Goal: Check status: Check status

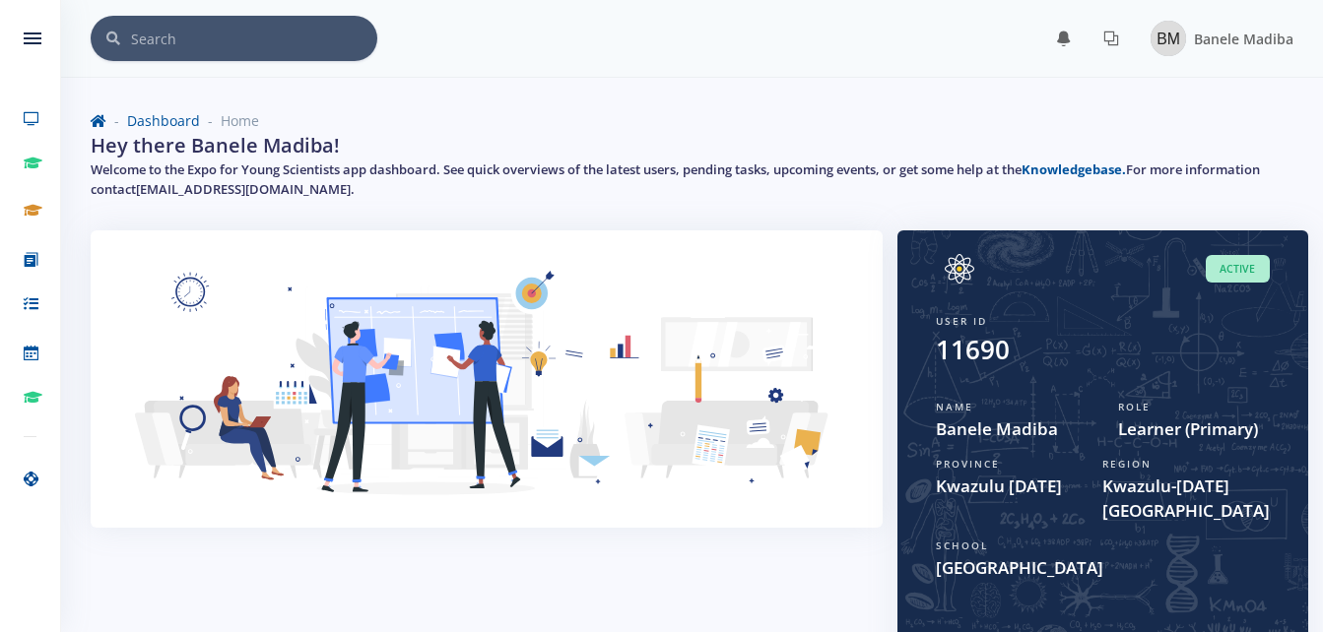
scroll to position [15, 15]
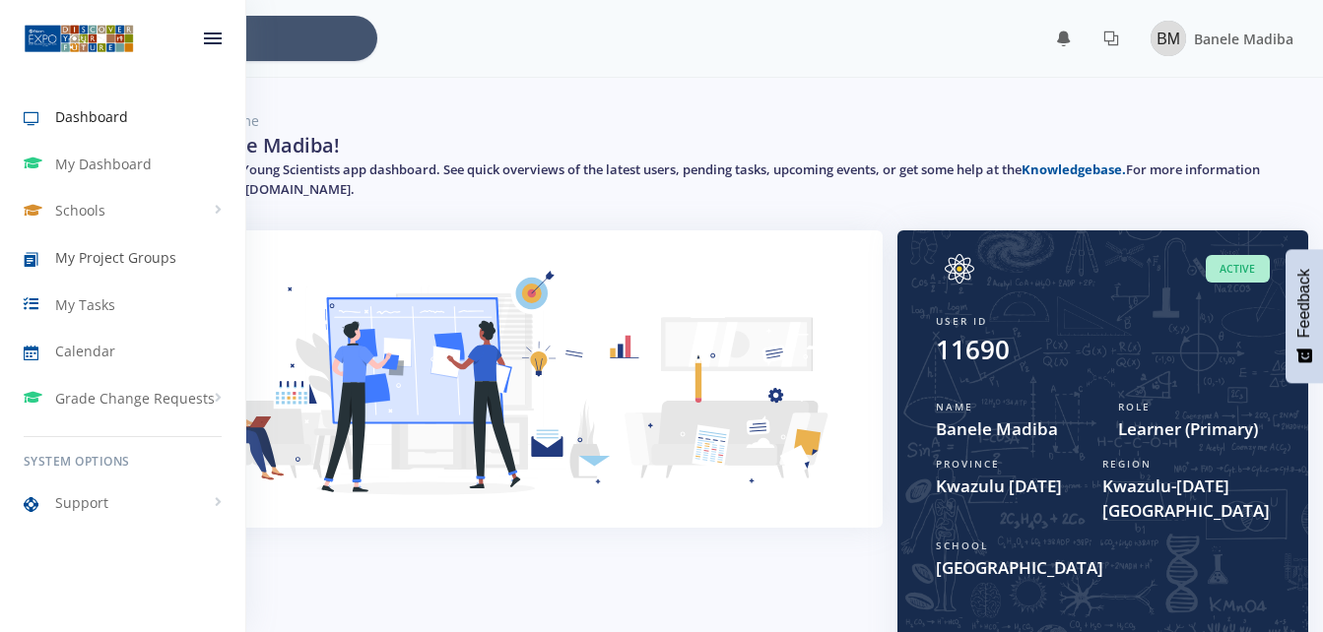
click at [178, 268] on link "My Project Groups" at bounding box center [122, 257] width 245 height 45
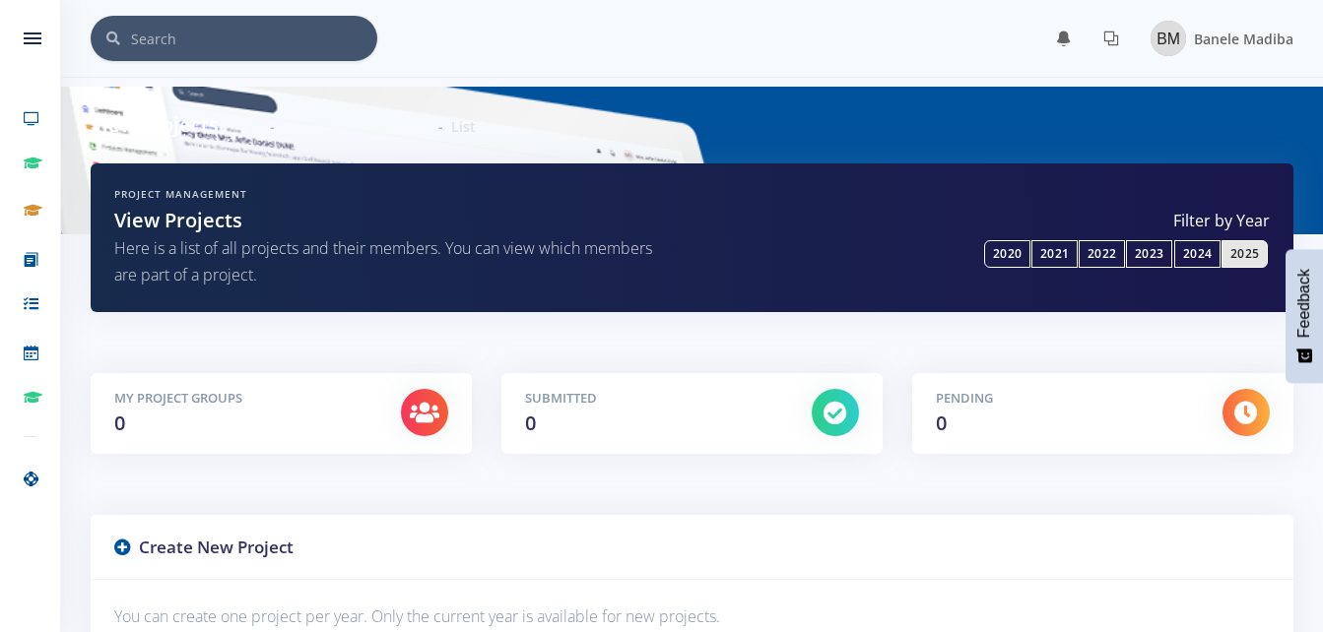
scroll to position [15, 15]
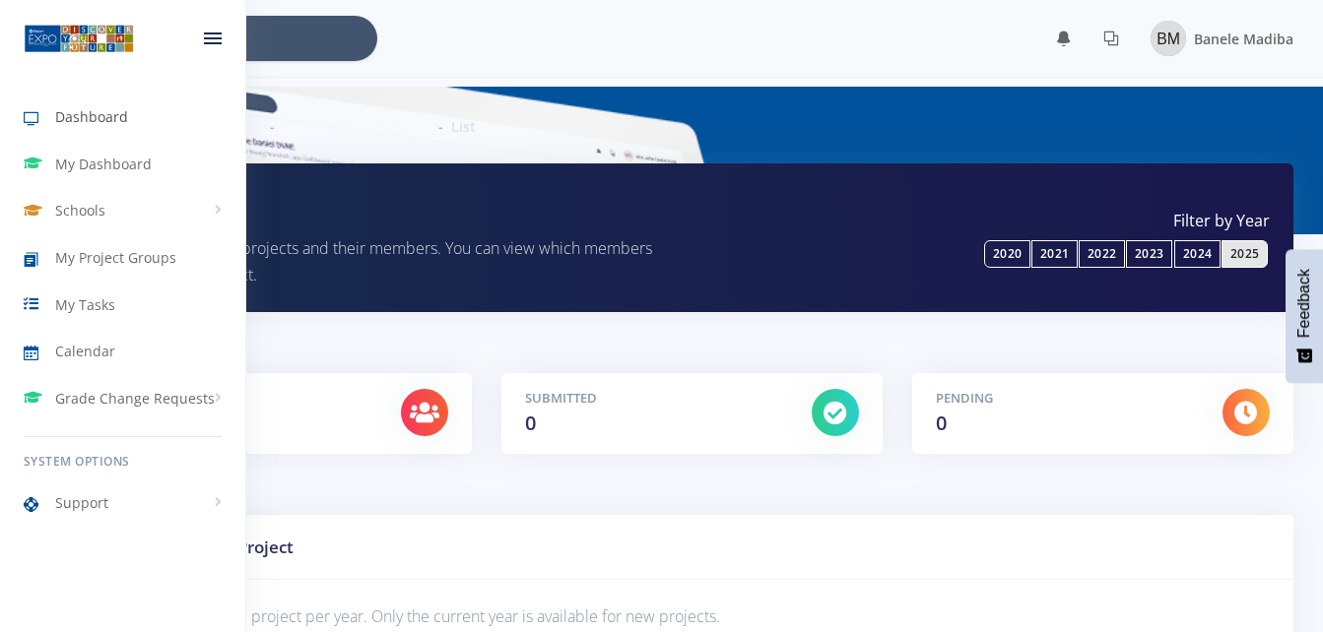
click at [81, 121] on span "Dashboard" at bounding box center [91, 116] width 73 height 21
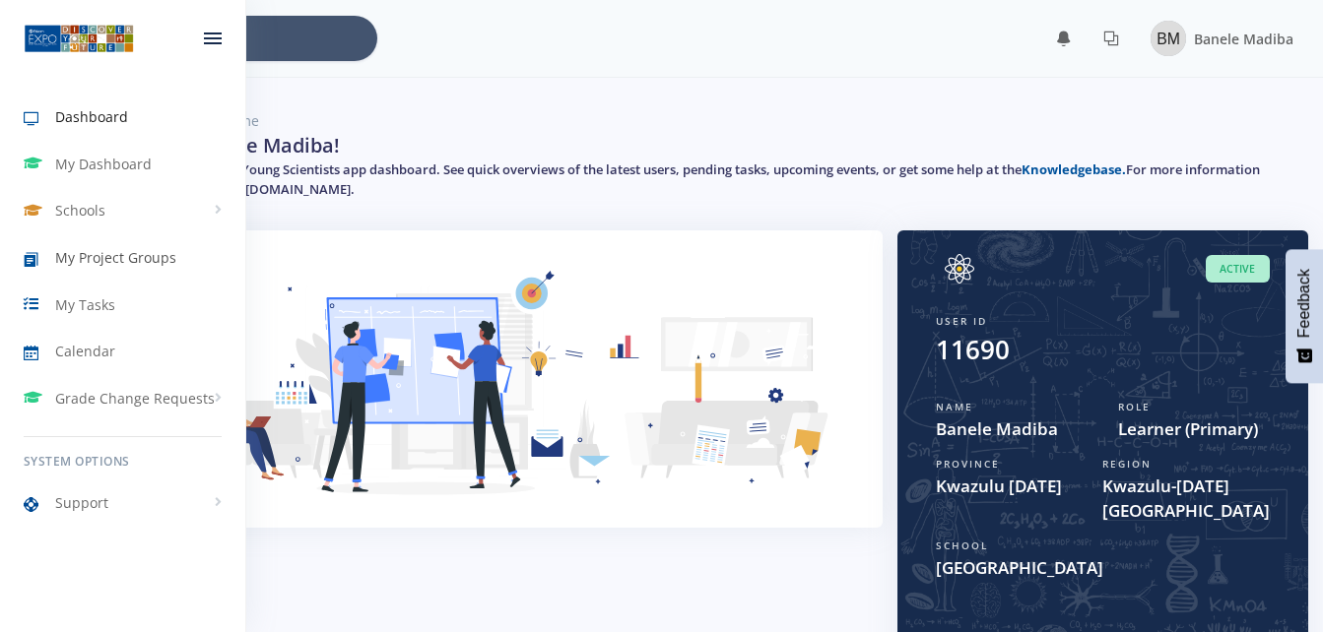
click at [131, 260] on span "My Project Groups" at bounding box center [115, 257] width 121 height 21
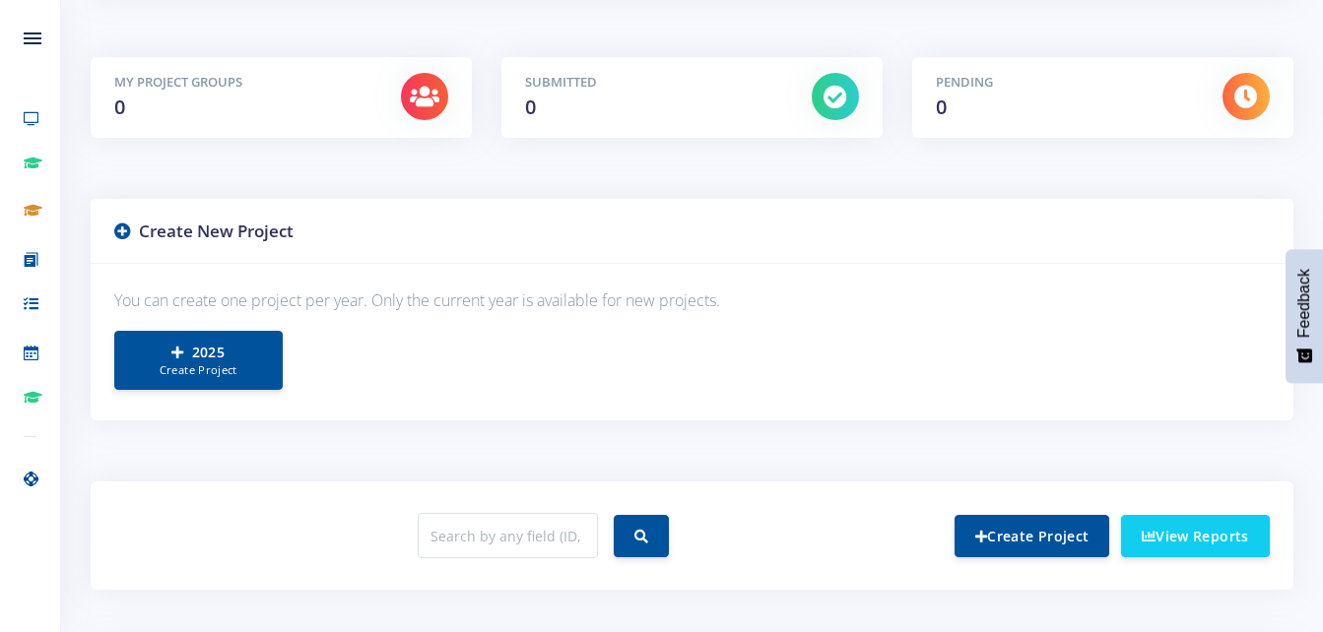
scroll to position [181, 0]
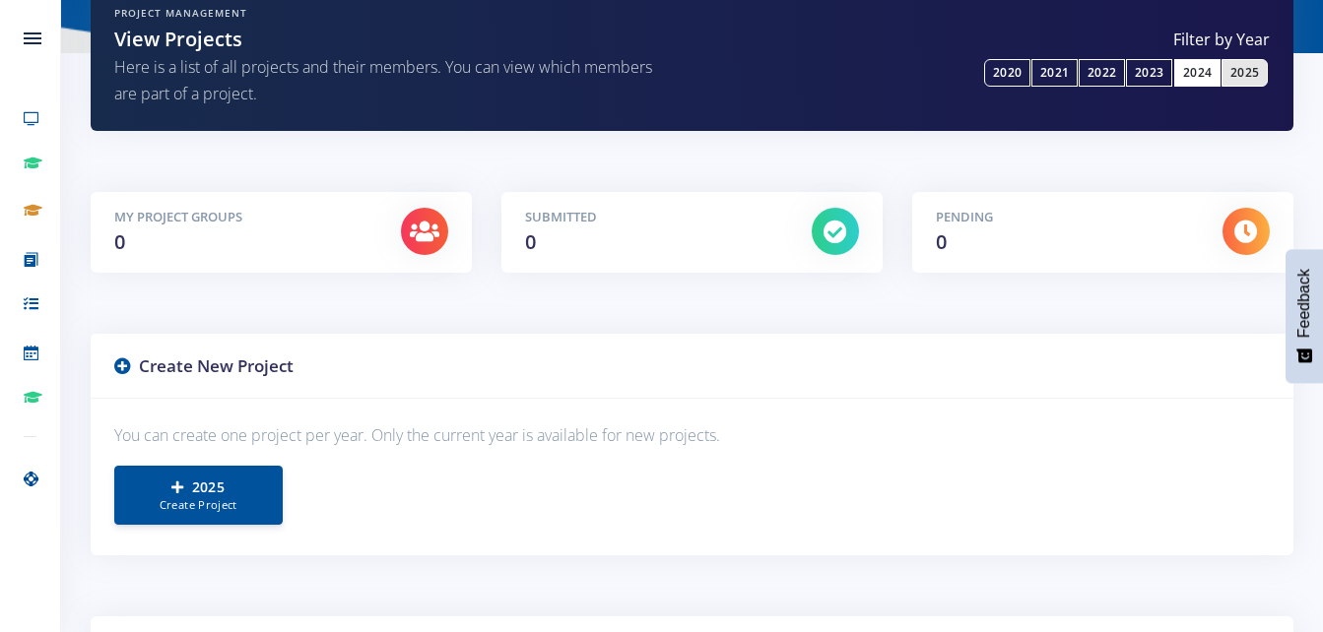
click at [1175, 78] on link "2024" at bounding box center [1197, 73] width 46 height 28
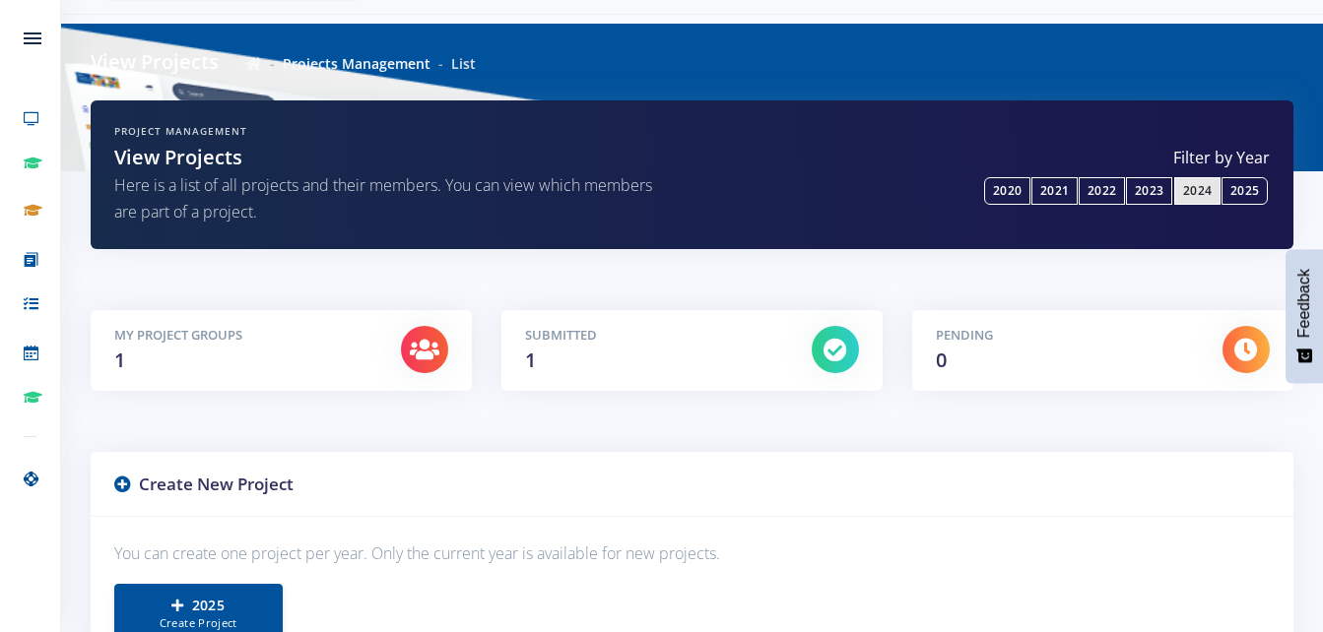
scroll to position [62, 0]
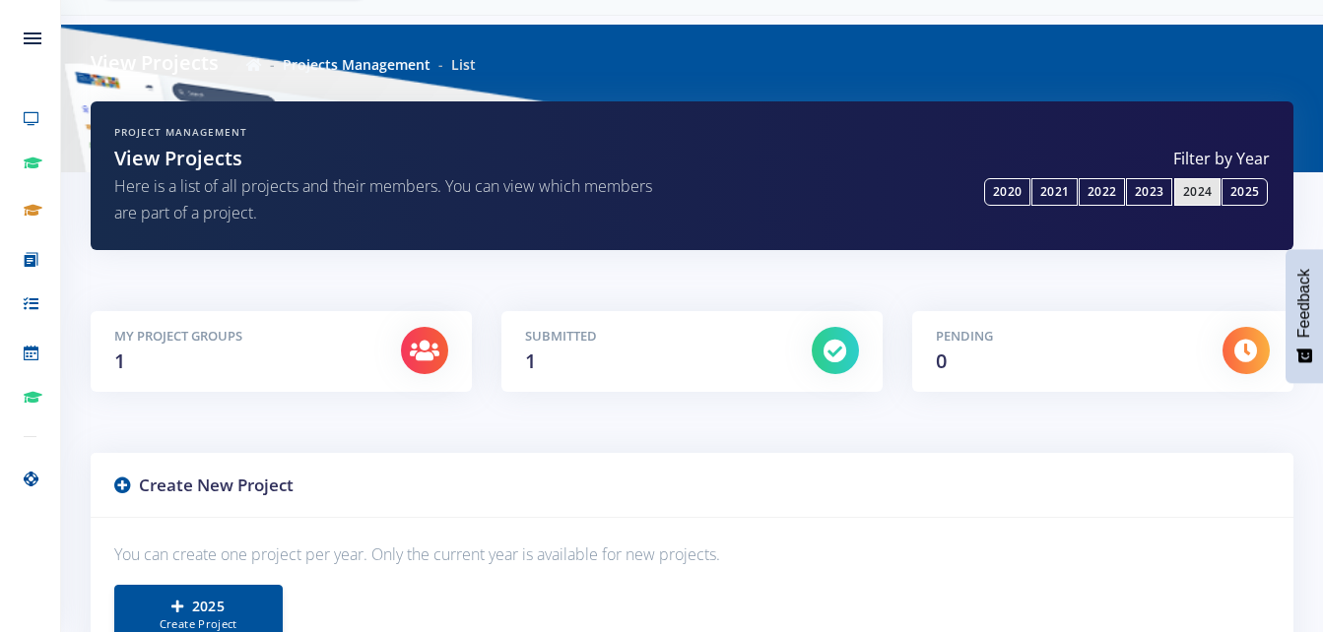
click at [569, 357] on div "Submitted 1" at bounding box center [653, 351] width 287 height 49
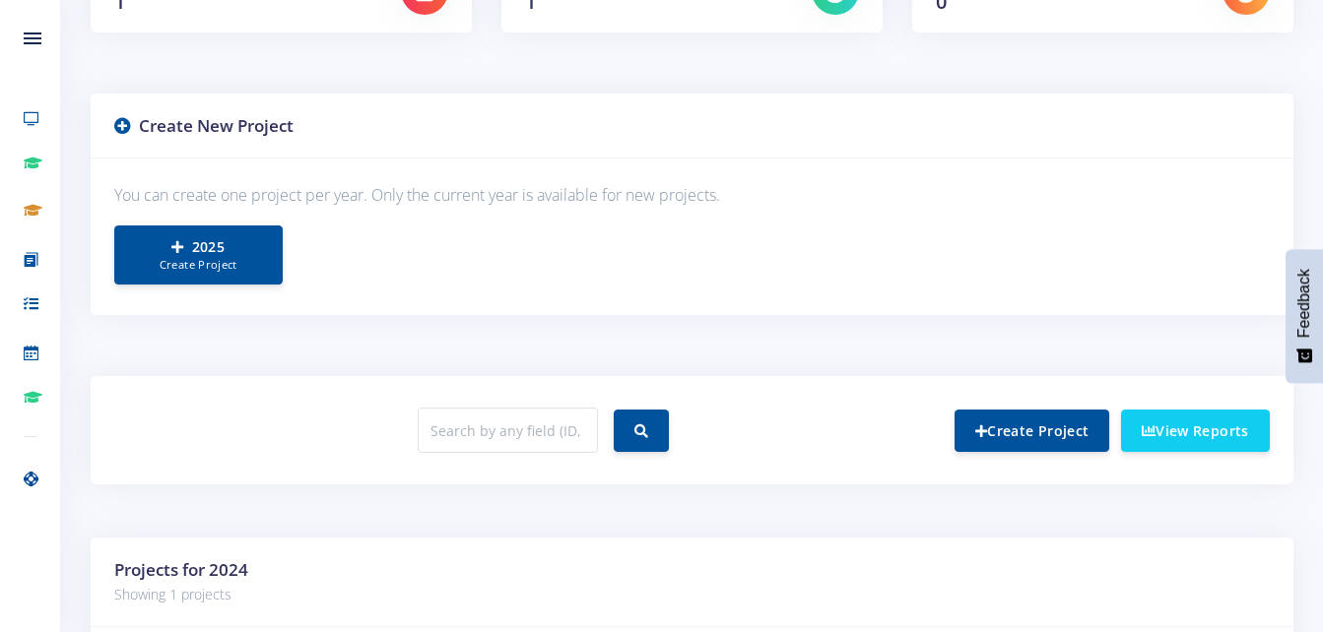
scroll to position [668, 0]
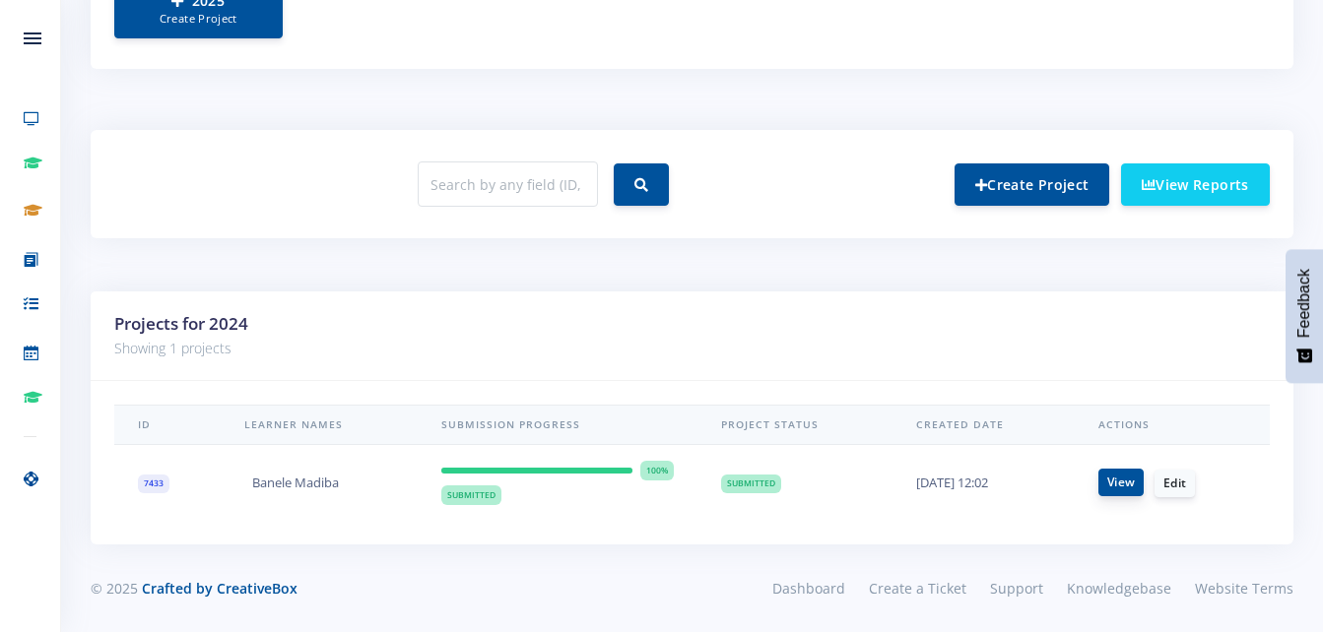
click at [1141, 485] on link "View" at bounding box center [1120, 483] width 45 height 28
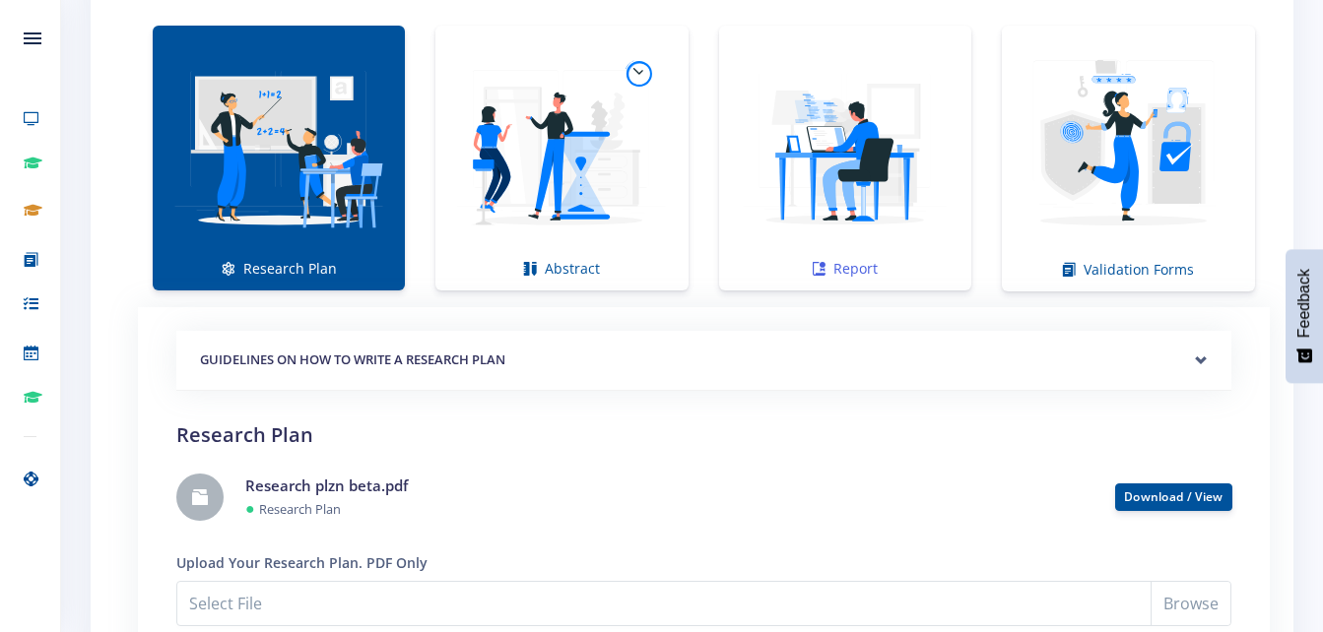
scroll to position [1423, 0]
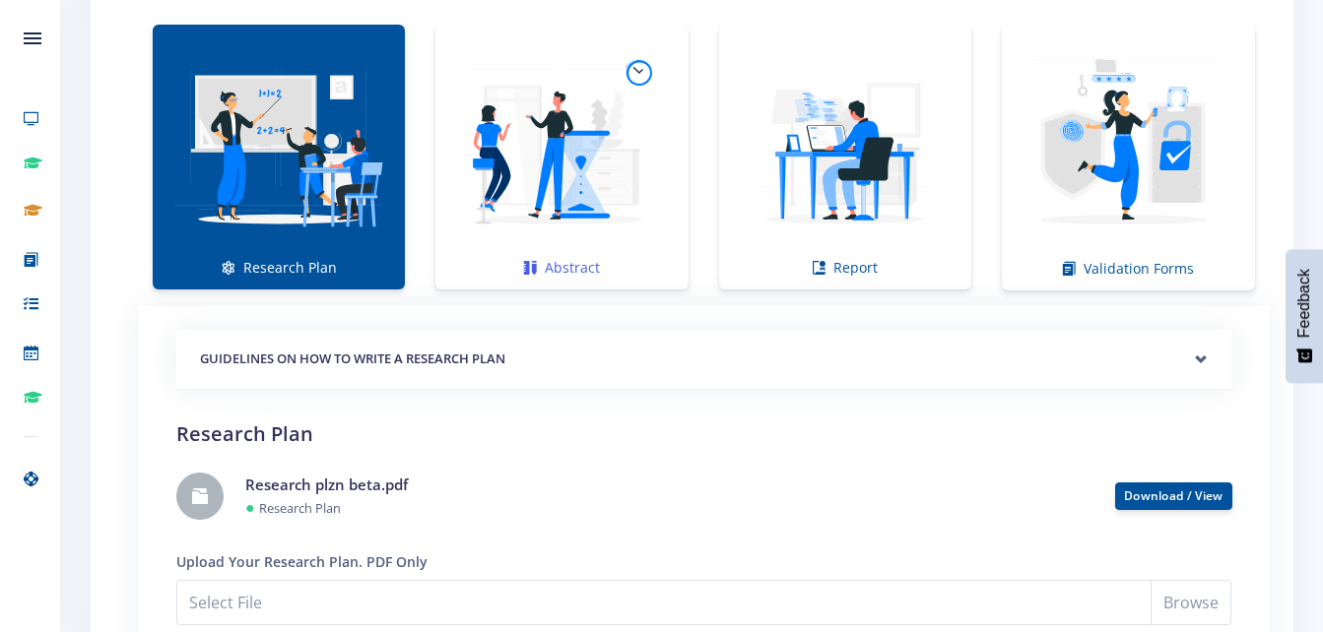
click at [516, 175] on img at bounding box center [561, 146] width 221 height 221
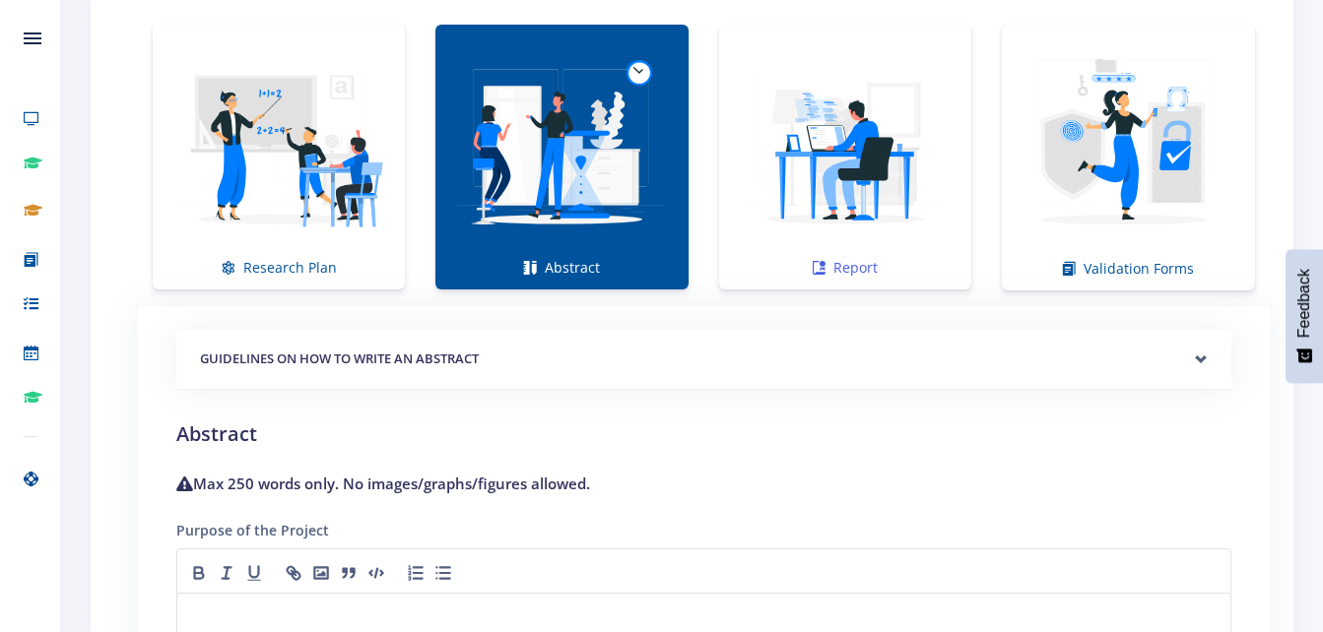
click at [779, 168] on img at bounding box center [845, 146] width 221 height 221
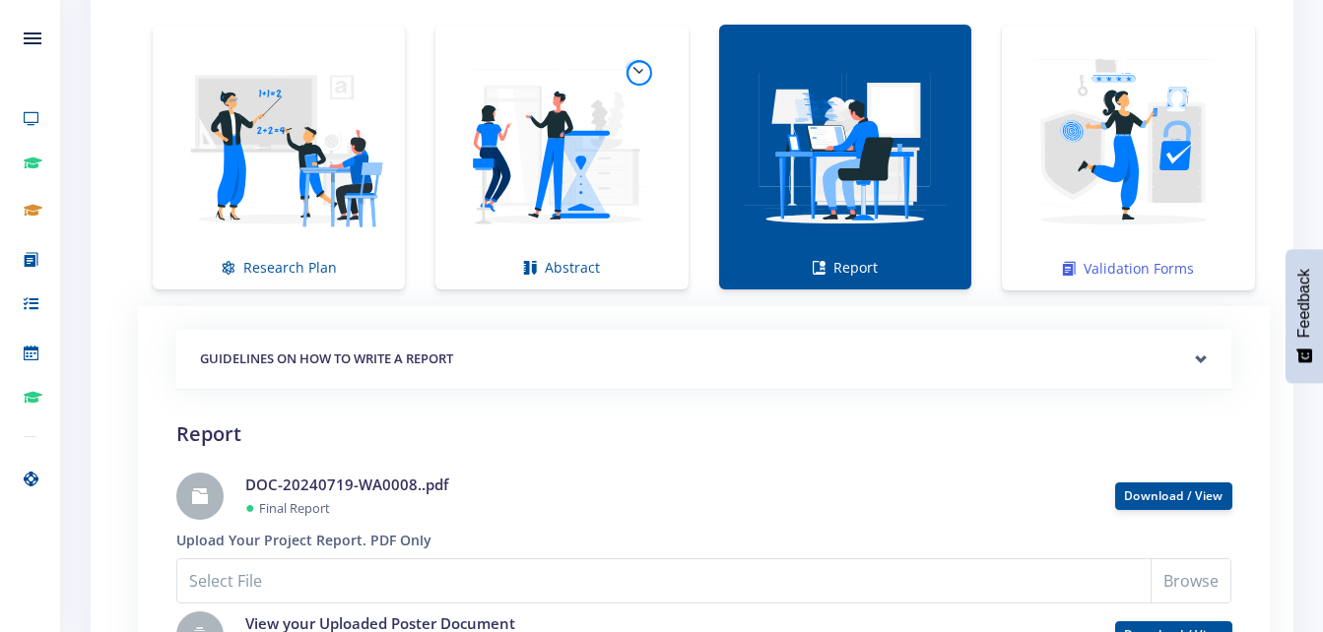
click at [1063, 156] on img at bounding box center [1128, 147] width 222 height 222
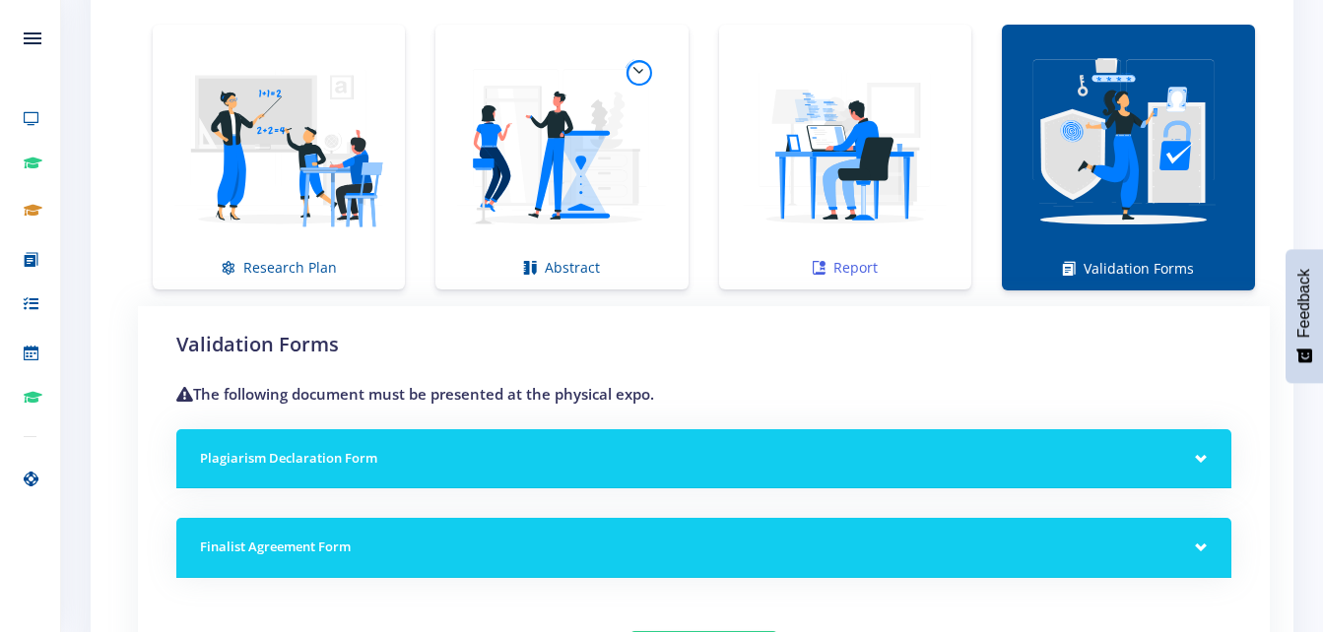
click at [913, 146] on img at bounding box center [845, 146] width 221 height 221
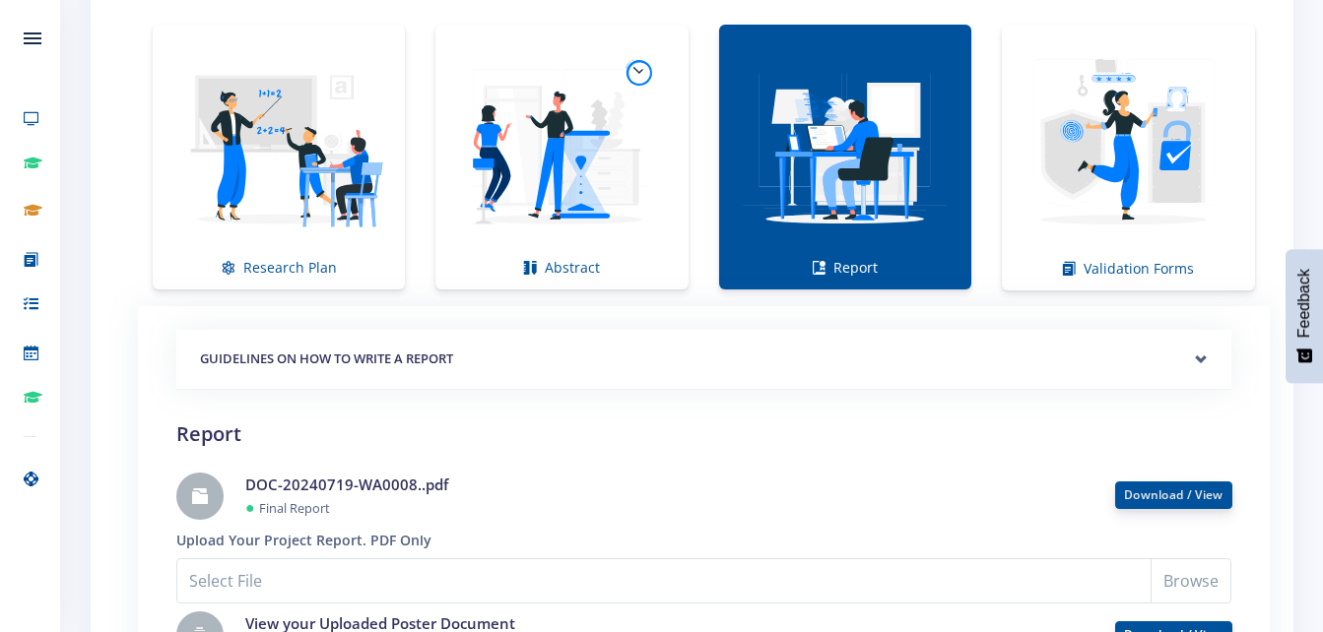
click at [1145, 489] on link "Download / View" at bounding box center [1173, 495] width 99 height 17
